Goal: Information Seeking & Learning: Find specific fact

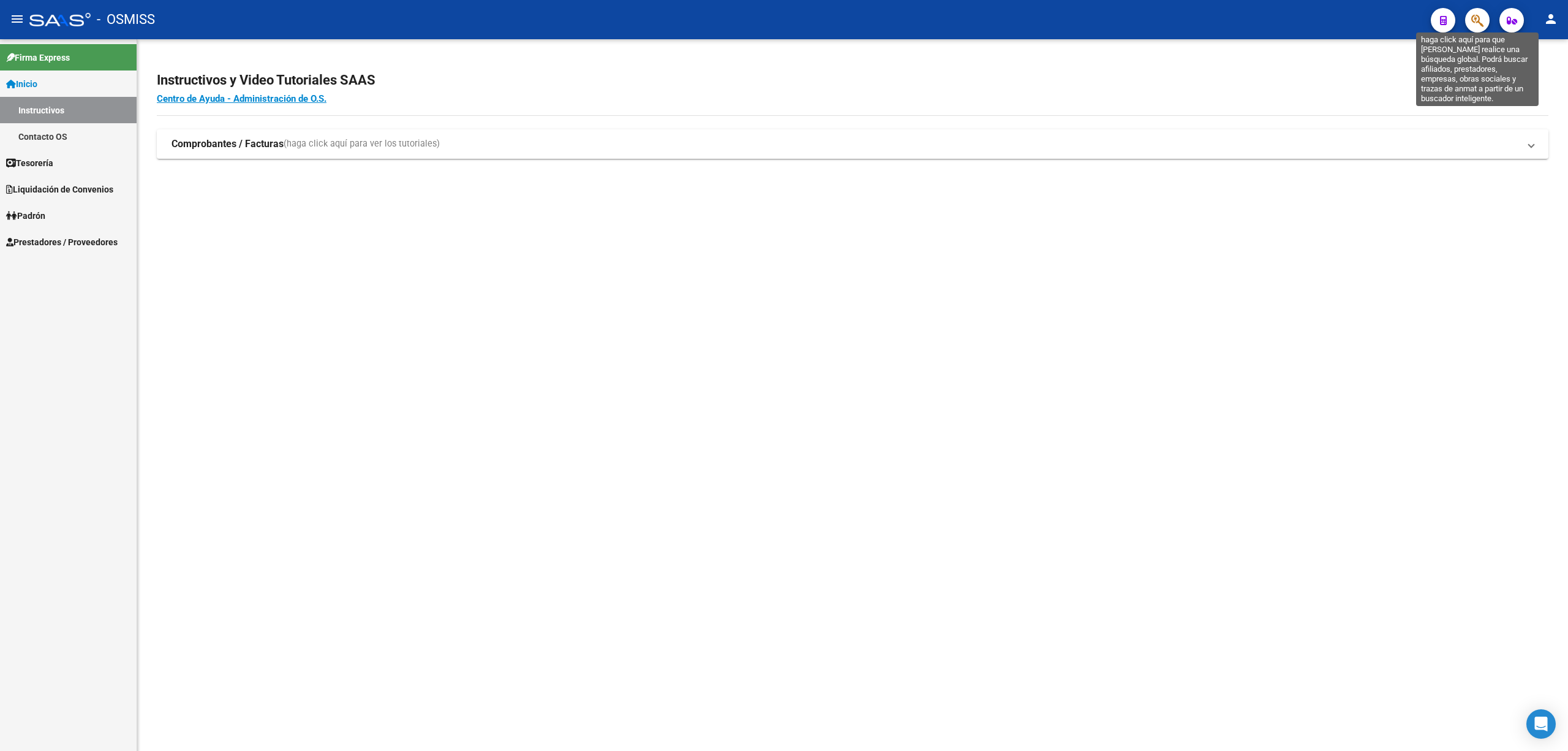
click at [1475, 26] on icon "button" at bounding box center [1477, 21] width 12 height 14
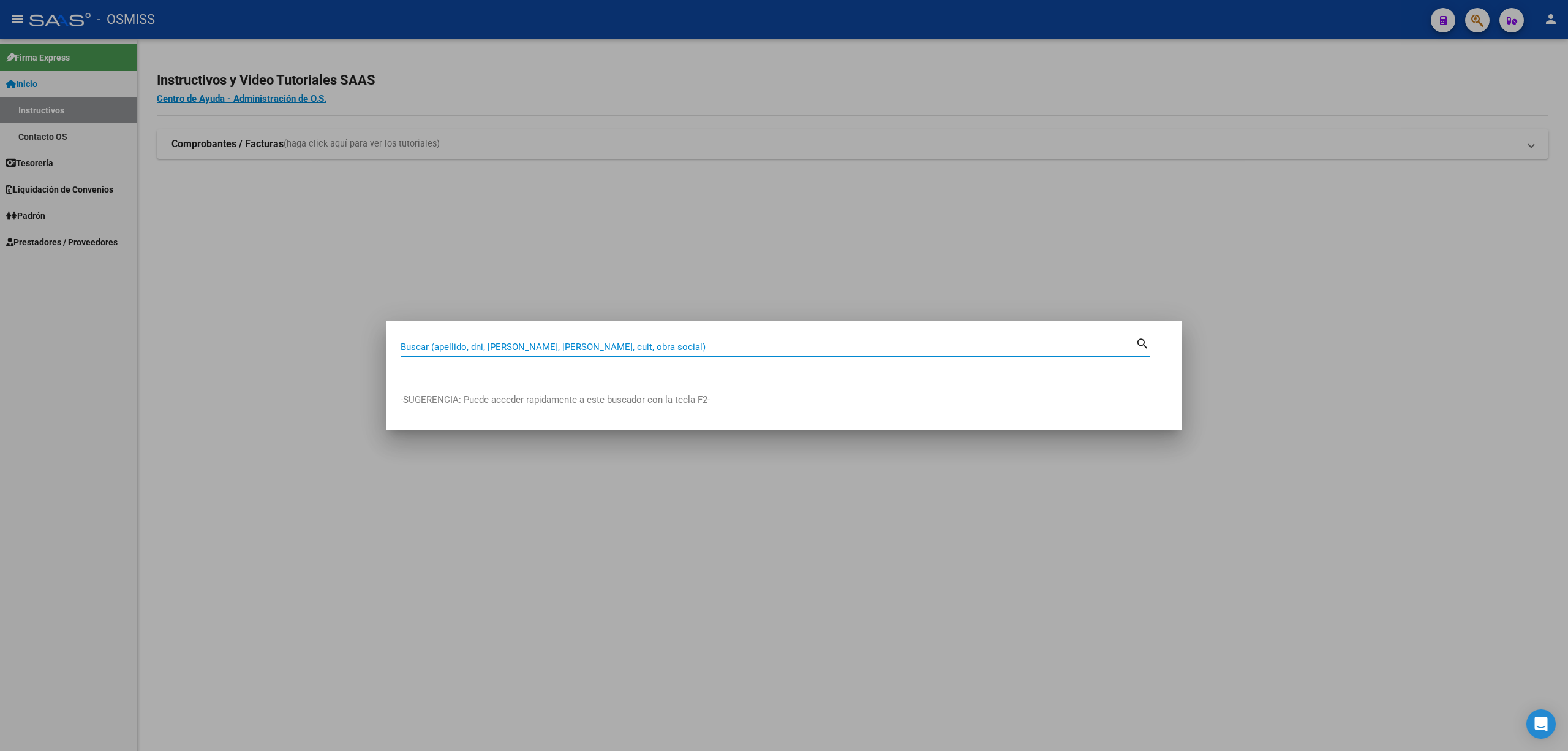
click at [529, 347] on input "Buscar (apellido, dni, [PERSON_NAME], [PERSON_NAME], cuit, obra social)" at bounding box center [768, 346] width 735 height 11
paste input "23260712934"
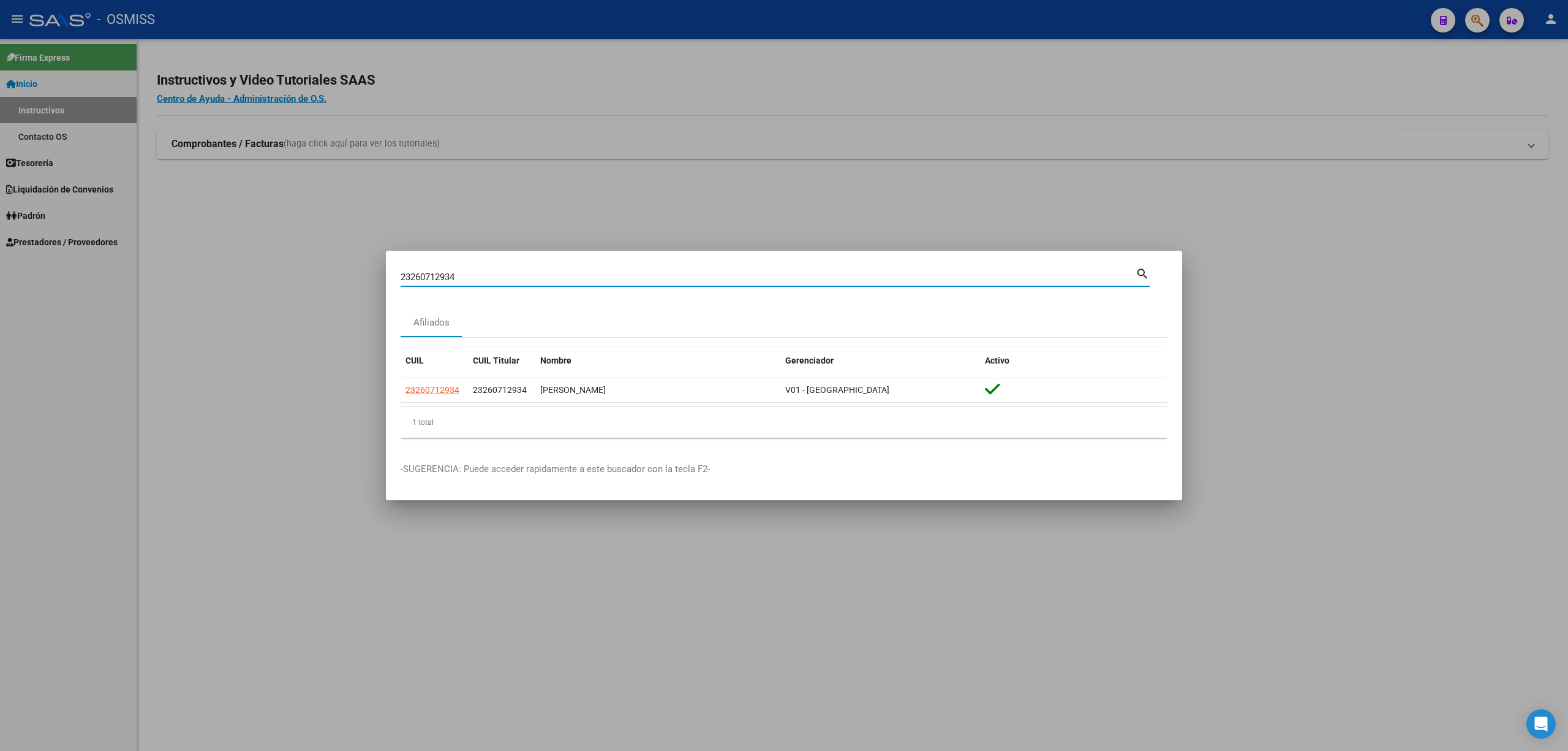
drag, startPoint x: 477, startPoint y: 273, endPoint x: 401, endPoint y: 272, distance: 76.0
click at [401, 272] on input "23260712934" at bounding box center [768, 277] width 735 height 11
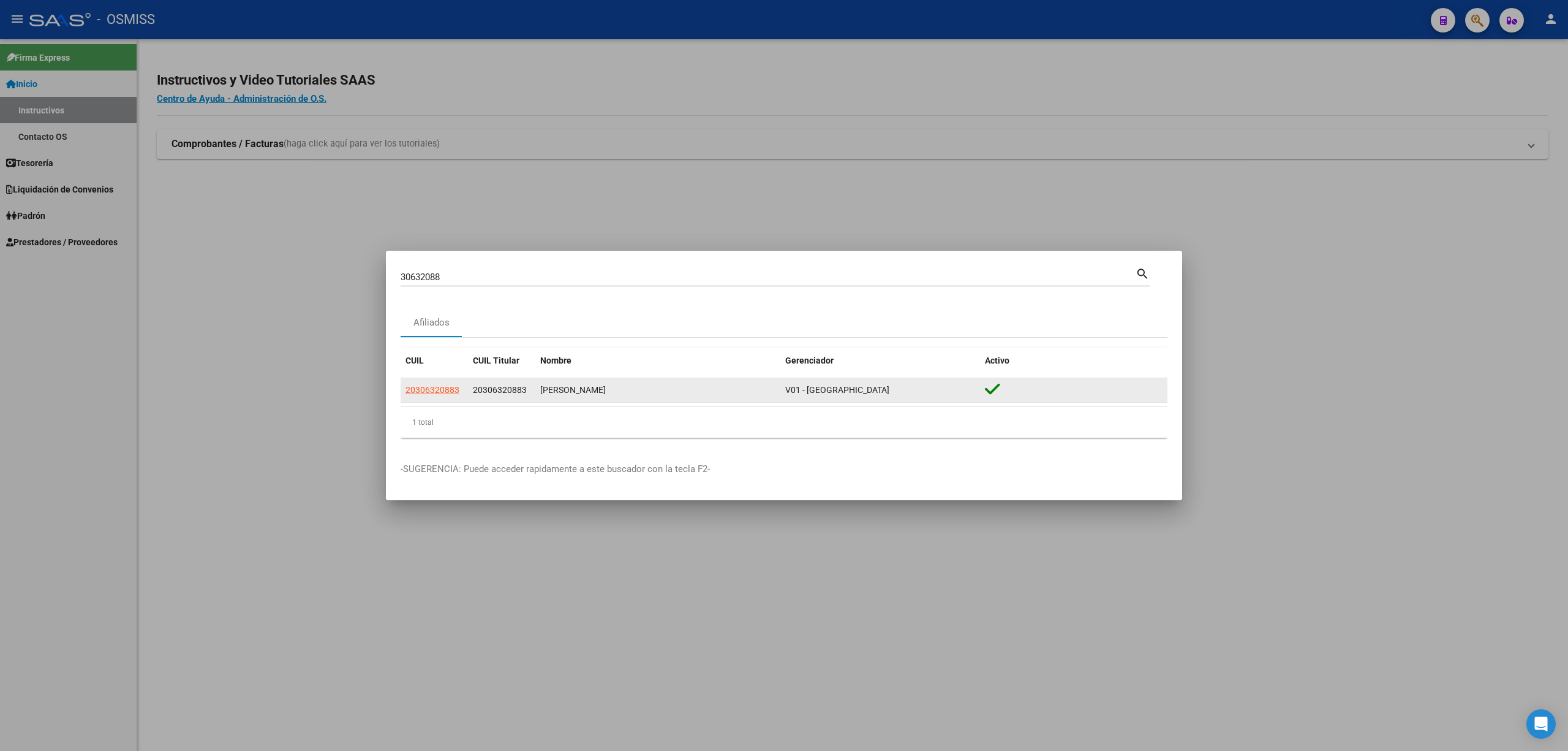
drag, startPoint x: 398, startPoint y: 388, endPoint x: 592, endPoint y: 390, distance: 194.0
click at [592, 390] on mat-dialog-content "30632088 Buscar (apellido, dni, cuil, nro traspaso, cuit, obra social) search A…" at bounding box center [784, 356] width 797 height 182
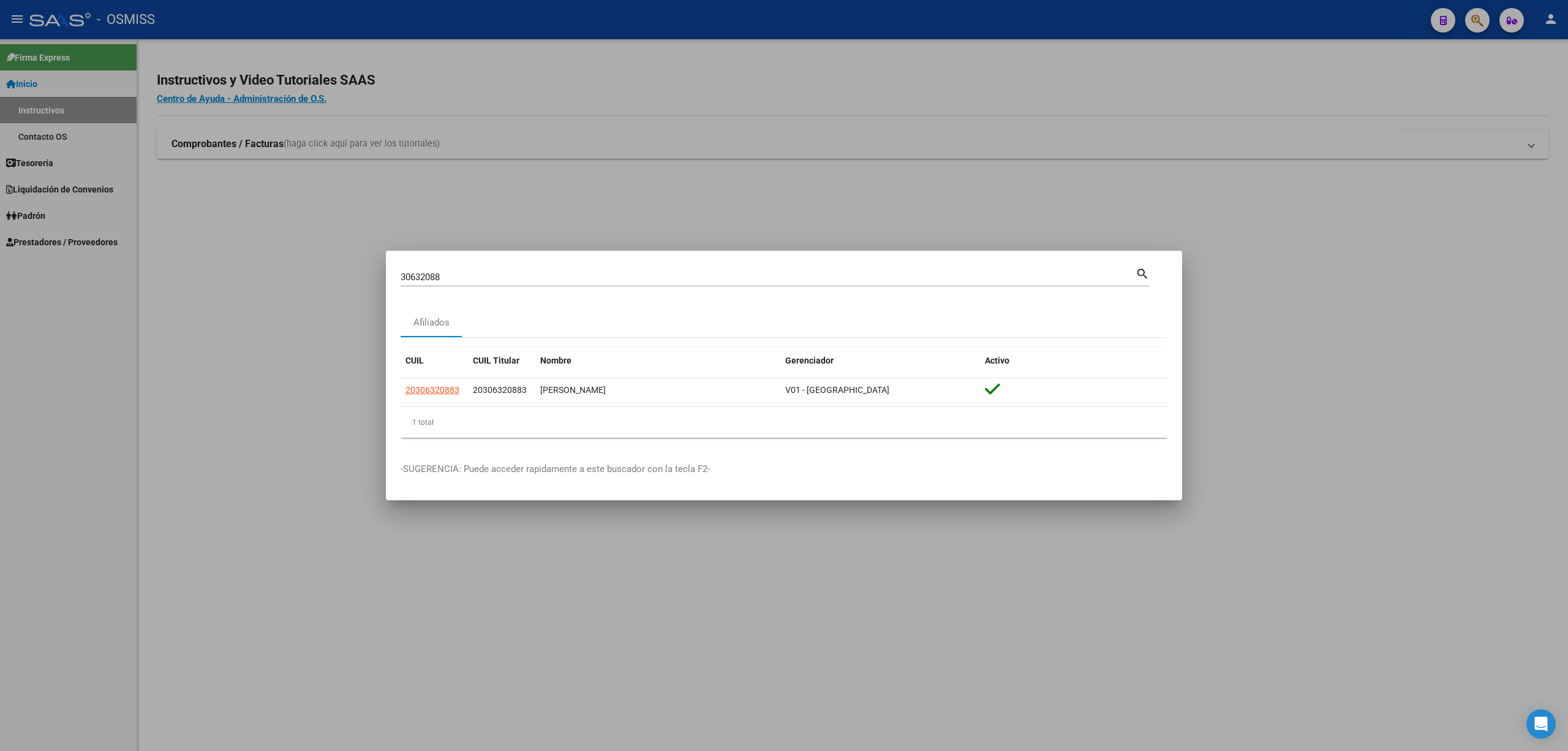
click at [526, 416] on div "1 total" at bounding box center [784, 422] width 767 height 31
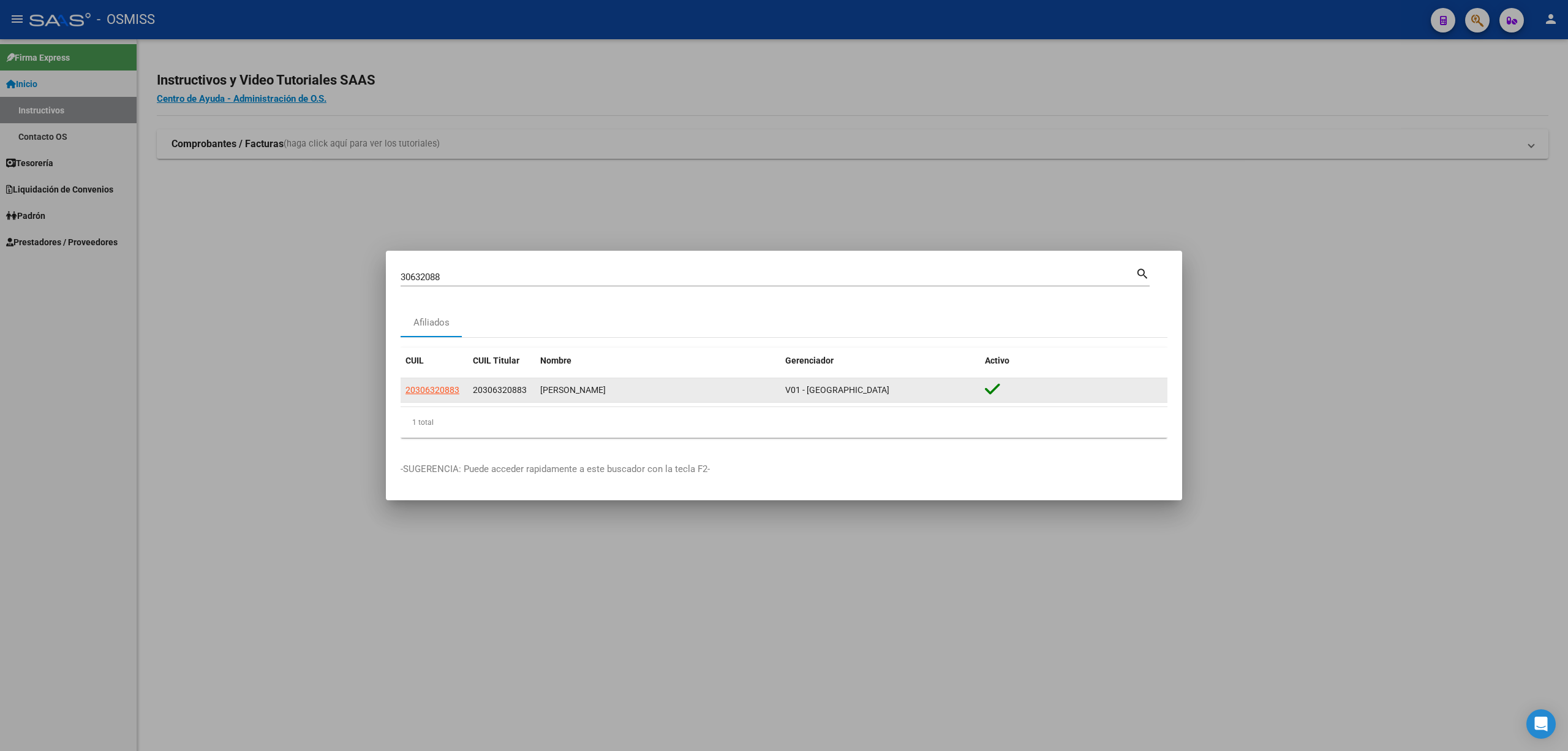
drag, startPoint x: 472, startPoint y: 388, endPoint x: 642, endPoint y: 393, distance: 170.1
click at [660, 393] on div "20306320883 20306320883 [PERSON_NAME] V01 - [PERSON_NAME]" at bounding box center [784, 390] width 767 height 25
copy div "20306320883 [PERSON_NAME]"
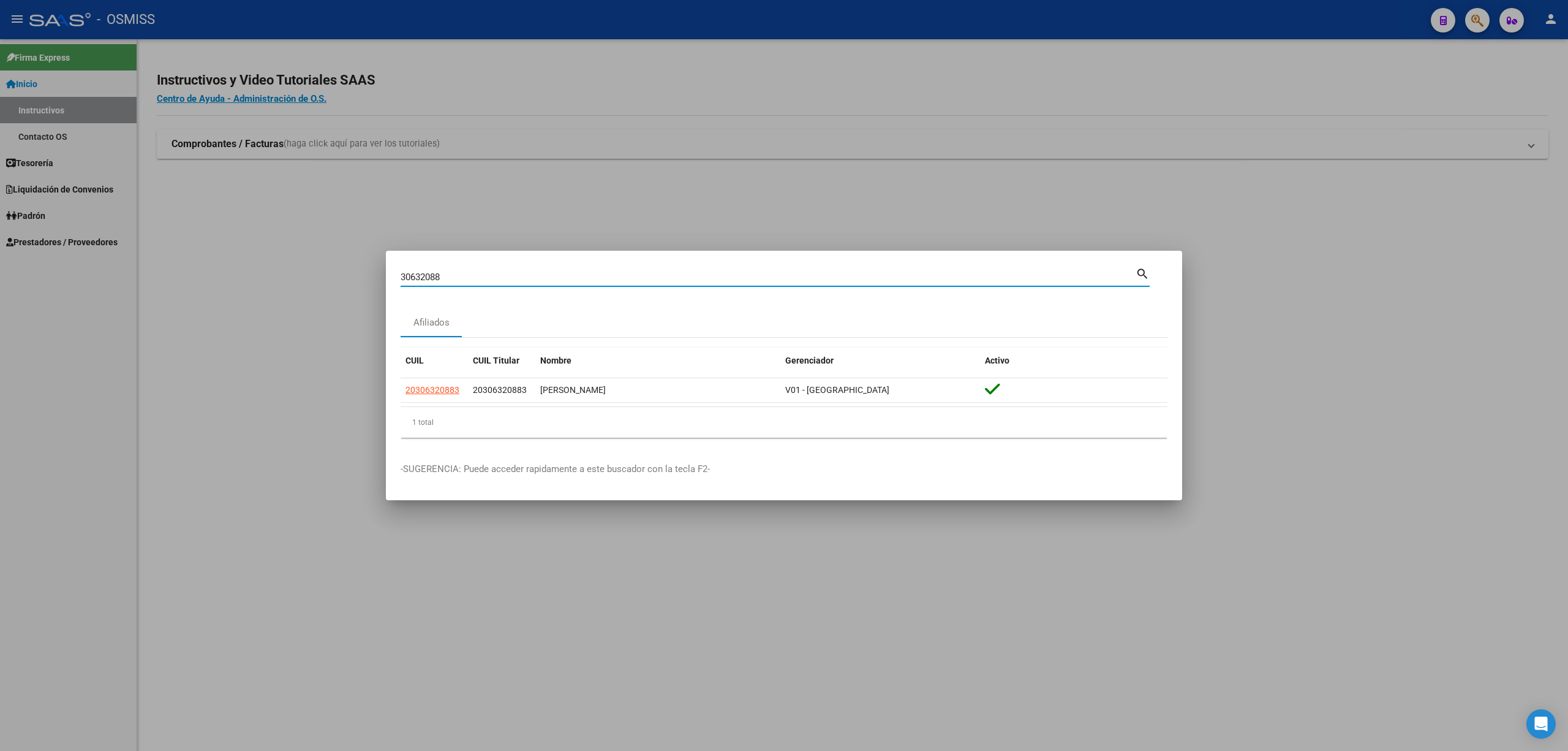
drag, startPoint x: 450, startPoint y: 276, endPoint x: 381, endPoint y: 276, distance: 69.0
click at [383, 276] on div "30632088 Buscar (apellido, dni, cuil, nro traspaso, cuit, obra social) search A…" at bounding box center [784, 376] width 1568 height 751
type input "23221955"
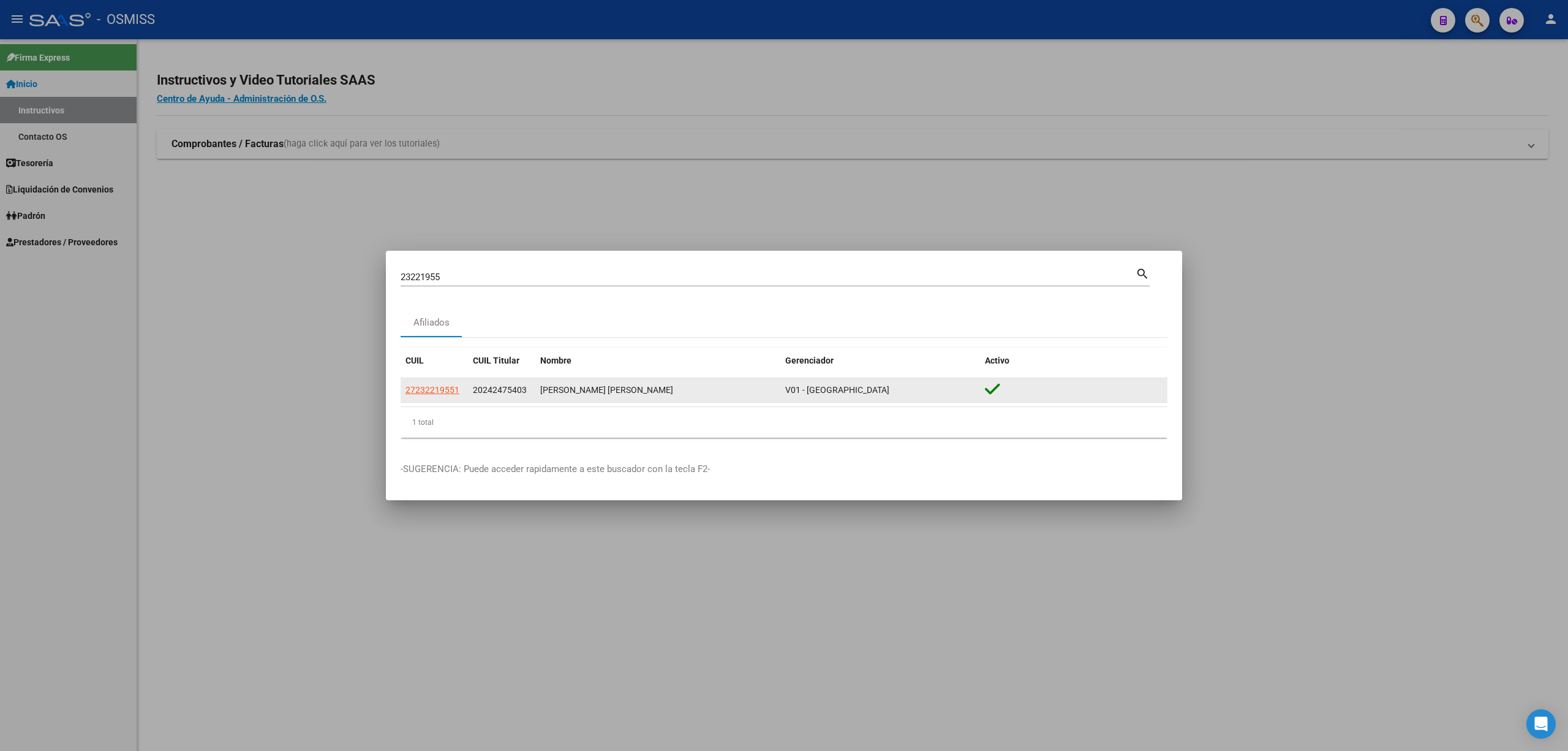
drag, startPoint x: 473, startPoint y: 386, endPoint x: 682, endPoint y: 380, distance: 209.1
click at [682, 380] on div "27232219551 20242475403 [PERSON_NAME][GEOGRAPHIC_DATA][PERSON_NAME] - [GEOGRAPH…" at bounding box center [784, 390] width 767 height 25
copy div "20242475403 [PERSON_NAME] [PERSON_NAME]"
